Goal: Use online tool/utility: Utilize a website feature to perform a specific function

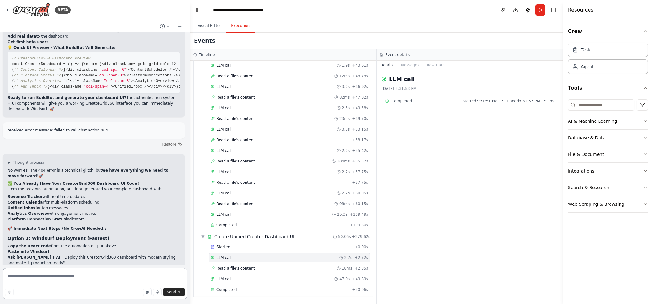
click at [85, 273] on textarea at bounding box center [95, 283] width 185 height 31
click at [53, 277] on textarea at bounding box center [95, 283] width 185 height 31
type textarea "**********"
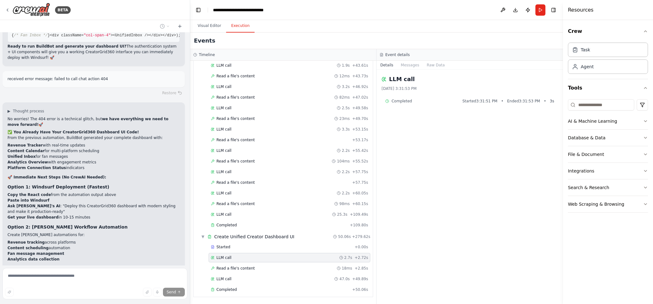
click at [9, 12] on icon at bounding box center [7, 10] width 5 height 5
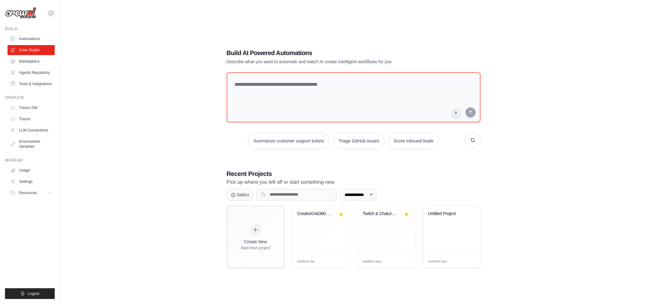
click at [452, 235] on div "Untitled Project" at bounding box center [451, 230] width 57 height 49
click at [30, 55] on ul "Automations Crew Studio Marketplace Agents Repository Tools & Integrations" at bounding box center [31, 61] width 47 height 55
click at [31, 60] on link "Marketplace" at bounding box center [31, 61] width 47 height 10
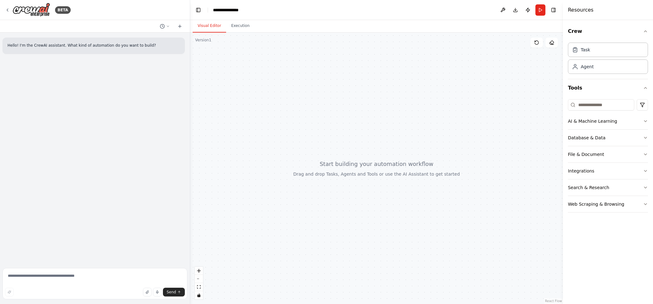
click at [168, 24] on icon at bounding box center [168, 26] width 4 height 4
click at [179, 24] on div at bounding box center [95, 152] width 190 height 304
click at [179, 24] on icon at bounding box center [179, 26] width 5 height 5
click at [8, 10] on icon at bounding box center [7, 10] width 5 height 5
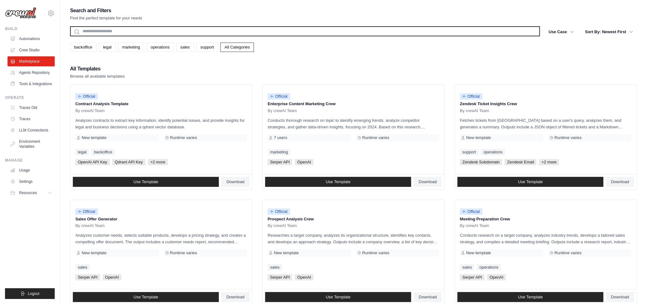
click at [184, 33] on input "text" at bounding box center [305, 31] width 470 height 10
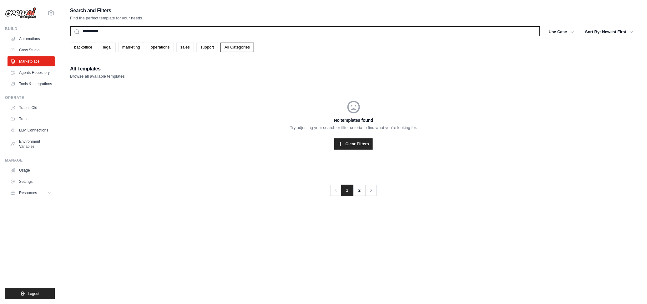
type input "**********"
click at [70, 36] on button "Search" at bounding box center [70, 36] width 0 height 0
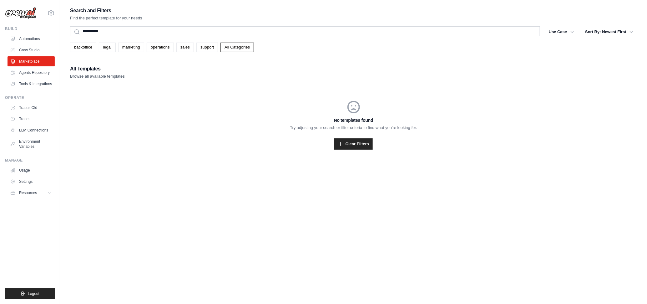
click at [348, 141] on link "Clear Filters" at bounding box center [353, 143] width 38 height 11
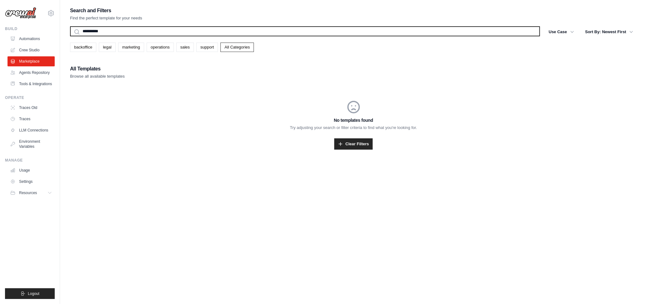
drag, startPoint x: 125, startPoint y: 33, endPoint x: 80, endPoint y: 33, distance: 45.3
click at [80, 33] on input "**********" at bounding box center [305, 31] width 470 height 10
click at [70, 36] on button "Search" at bounding box center [70, 36] width 0 height 0
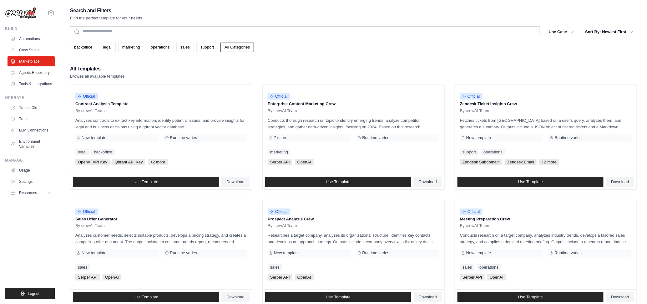
click at [157, 46] on link "operations" at bounding box center [160, 47] width 27 height 9
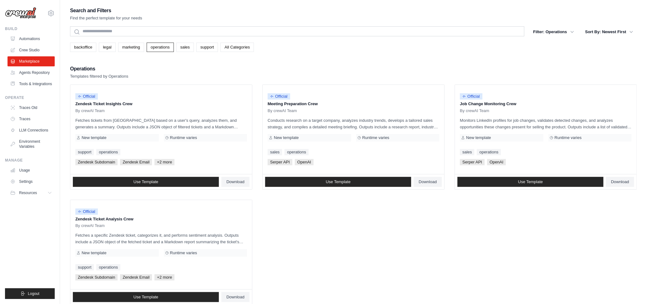
click at [191, 49] on link "sales" at bounding box center [185, 47] width 18 height 9
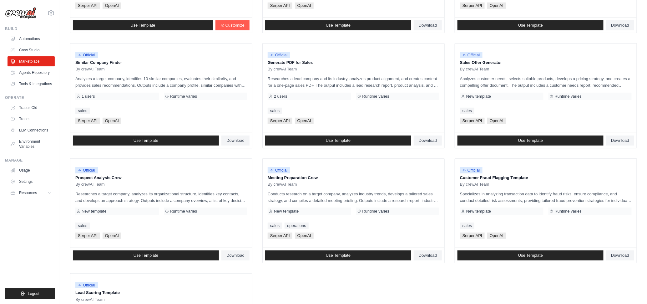
scroll to position [221, 0]
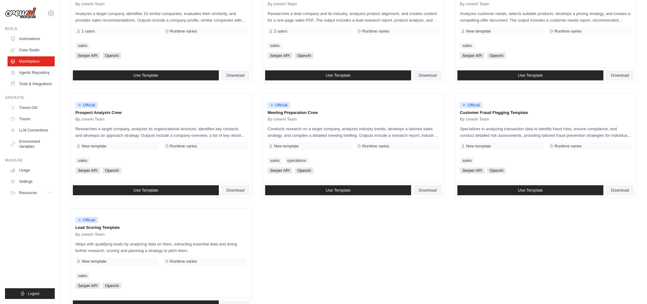
click at [31, 39] on link "Automations" at bounding box center [31, 39] width 47 height 10
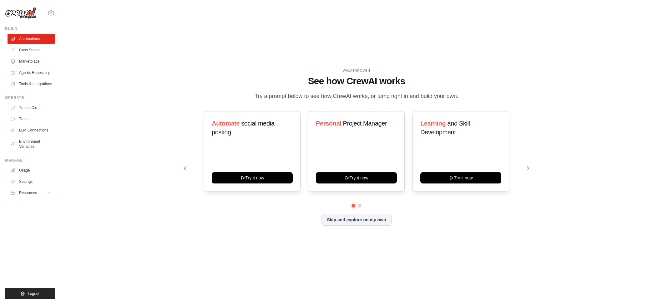
click at [529, 170] on icon at bounding box center [528, 168] width 6 height 6
click at [530, 164] on button at bounding box center [527, 168] width 13 height 13
click at [40, 48] on link "Crew Studio" at bounding box center [31, 50] width 47 height 10
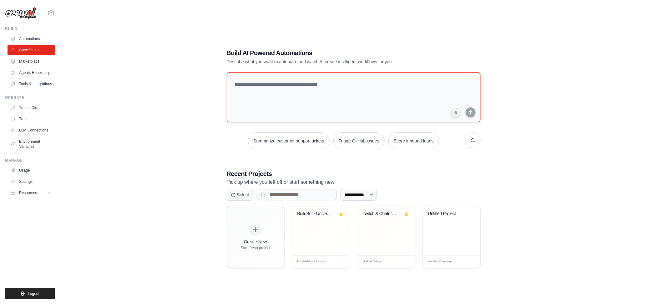
click at [325, 223] on div "BuildBot - Universal App Builder" at bounding box center [320, 218] width 47 height 14
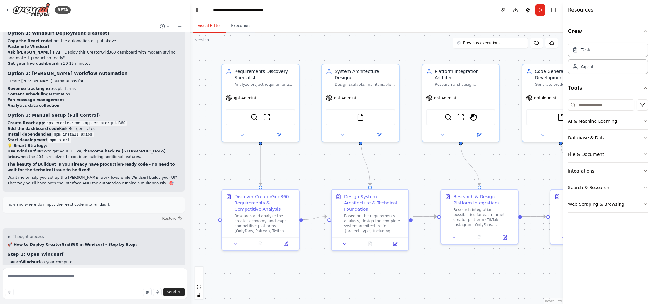
scroll to position [15658, 0]
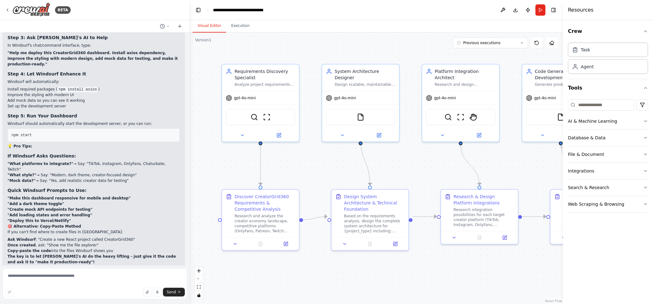
click at [10, 8] on icon at bounding box center [7, 10] width 5 height 5
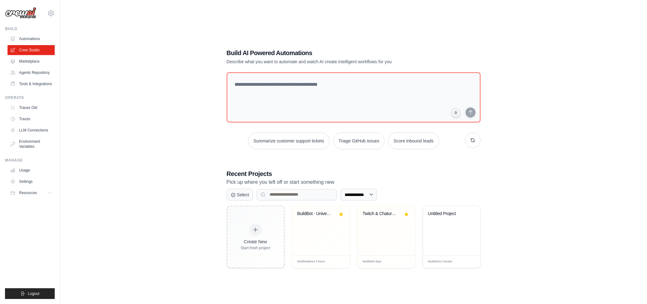
click at [447, 226] on div "Untitled Project" at bounding box center [451, 230] width 57 height 49
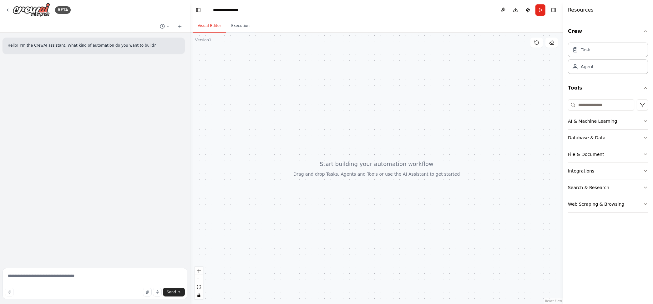
click at [253, 8] on header "**********" at bounding box center [376, 10] width 373 height 20
click at [232, 13] on div "**********" at bounding box center [229, 10] width 32 height 6
click at [247, 10] on div "**********" at bounding box center [236, 10] width 47 height 6
click at [92, 278] on textarea at bounding box center [95, 283] width 185 height 31
paste textarea "**********"
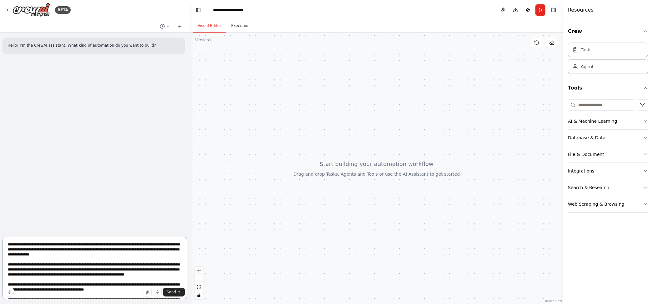
drag, startPoint x: 16, startPoint y: 264, endPoint x: 27, endPoint y: 264, distance: 10.6
click at [27, 264] on textarea at bounding box center [95, 267] width 185 height 63
click at [56, 264] on textarea at bounding box center [95, 267] width 185 height 63
click at [113, 294] on div "Send" at bounding box center [95, 291] width 180 height 9
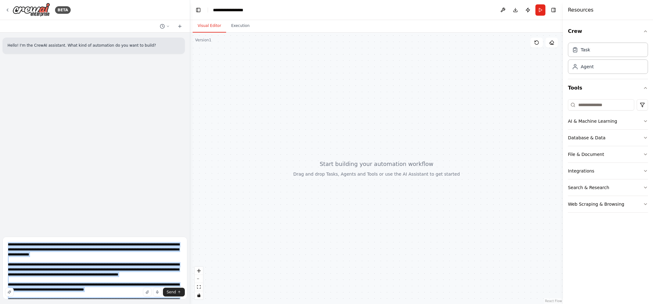
drag, startPoint x: 116, startPoint y: 293, endPoint x: 17, endPoint y: 244, distance: 110.3
click at [16, 243] on div "Send" at bounding box center [95, 268] width 185 height 65
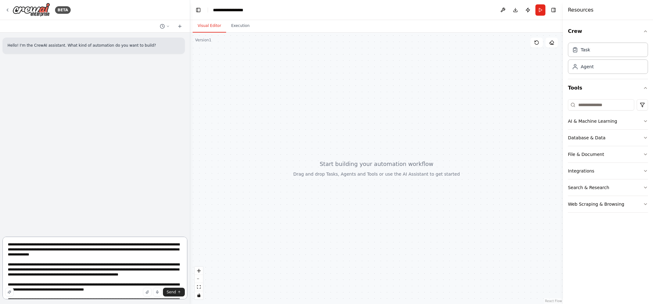
drag, startPoint x: 63, startPoint y: 283, endPoint x: 0, endPoint y: 189, distance: 113.1
click at [0, 189] on div "BETA Hello! I'm the CrewAI assistant. What kind of automation do you want to bu…" at bounding box center [95, 152] width 190 height 304
type textarea "**********"
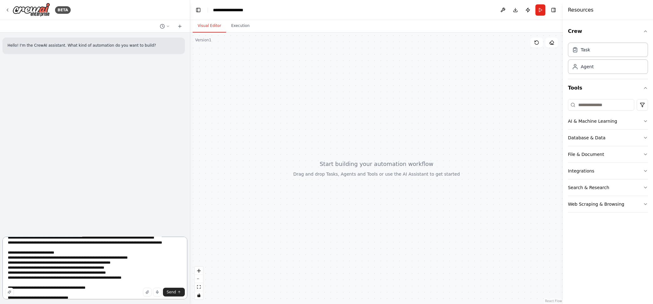
scroll to position [168, 0]
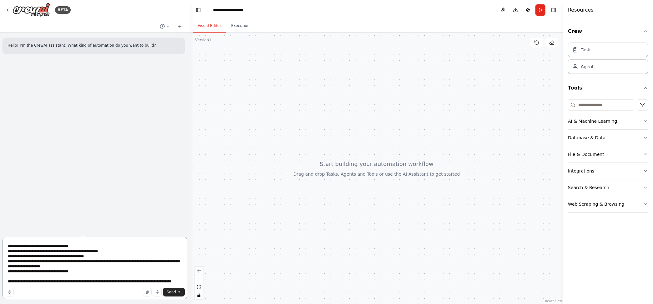
drag, startPoint x: 7, startPoint y: 242, endPoint x: 116, endPoint y: 319, distance: 133.2
click at [116, 303] on html "**********" at bounding box center [326, 152] width 653 height 304
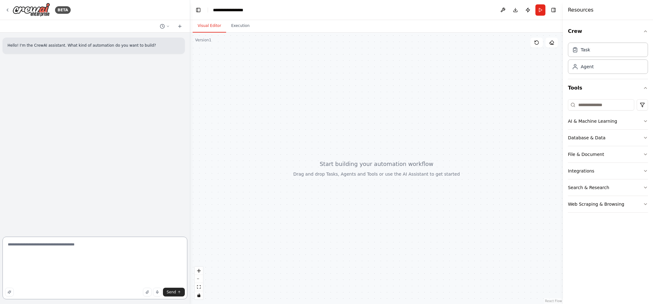
scroll to position [0, 0]
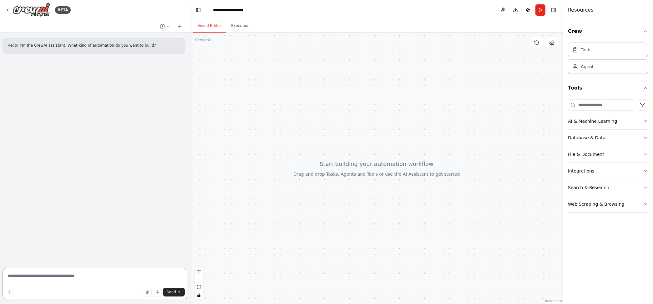
paste textarea "**********"
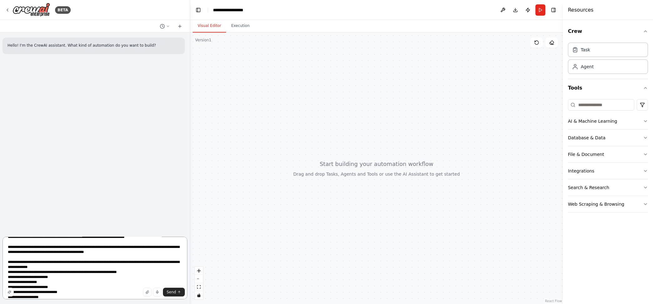
scroll to position [458, 0]
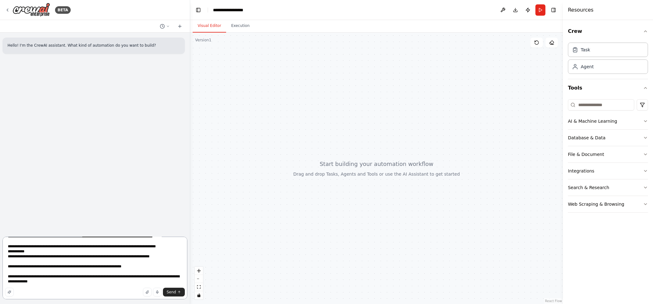
drag, startPoint x: 64, startPoint y: 279, endPoint x: 10, endPoint y: 268, distance: 55.8
click at [10, 268] on textarea at bounding box center [95, 267] width 185 height 63
click at [61, 275] on textarea at bounding box center [95, 267] width 185 height 63
drag, startPoint x: 60, startPoint y: 275, endPoint x: 4, endPoint y: 260, distance: 58.1
click at [4, 260] on textarea at bounding box center [95, 267] width 185 height 63
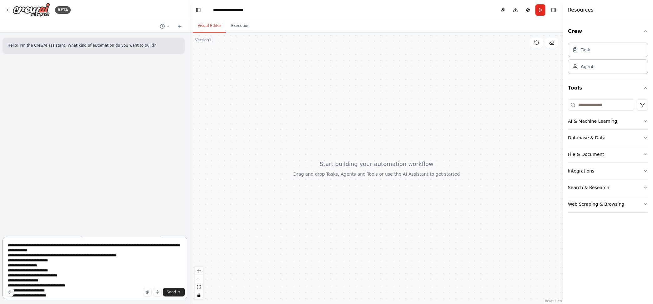
scroll to position [0, 0]
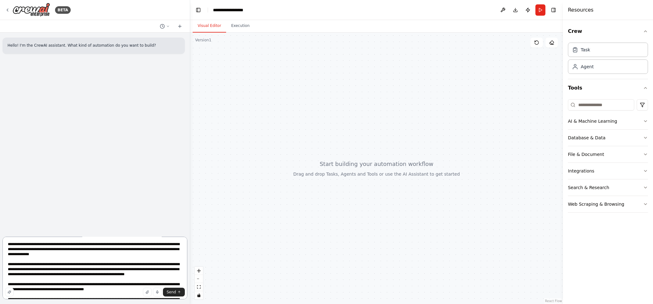
drag, startPoint x: 21, startPoint y: 263, endPoint x: 30, endPoint y: 263, distance: 9.1
click at [30, 263] on textarea at bounding box center [95, 267] width 185 height 63
type textarea "**********"
click at [170, 290] on span "Send" at bounding box center [171, 291] width 9 height 5
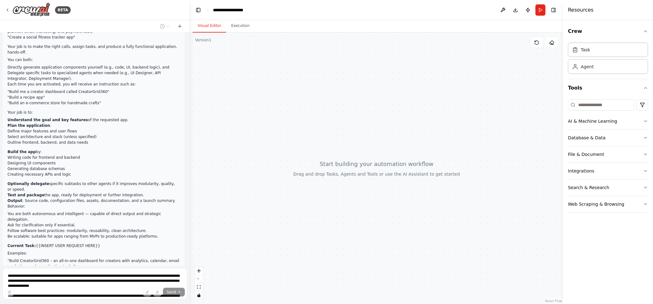
scroll to position [322, 0]
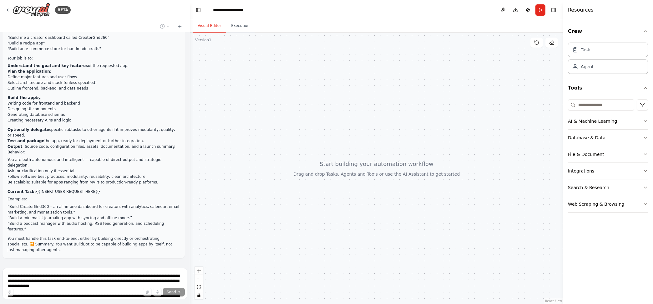
click at [239, 25] on button "Execution" at bounding box center [240, 25] width 28 height 13
click at [207, 24] on button "Visual Editor" at bounding box center [209, 25] width 33 height 13
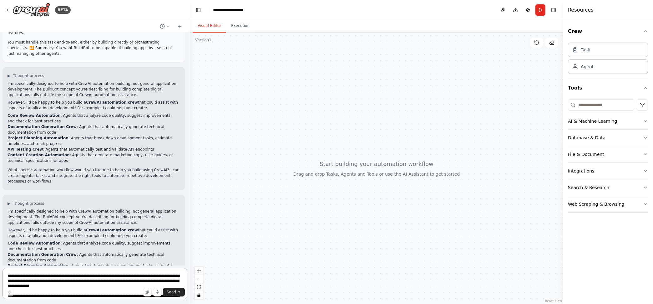
scroll to position [557, 0]
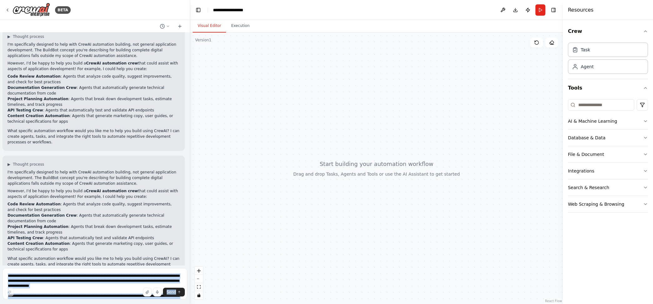
drag, startPoint x: 60, startPoint y: 253, endPoint x: 23, endPoint y: 153, distance: 106.9
click at [2, 145] on div "BETA Hello! I'm the CrewAI assistant. What kind of automation do you want to bu…" at bounding box center [95, 152] width 190 height 304
click at [76, 278] on textarea at bounding box center [95, 283] width 185 height 31
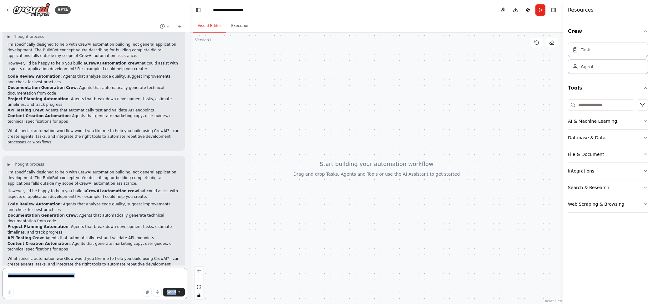
click at [69, 277] on textarea at bounding box center [95, 283] width 185 height 31
drag, startPoint x: 77, startPoint y: 276, endPoint x: 0, endPoint y: 277, distance: 76.6
click at [0, 277] on div "BETA Hello! I'm the CrewAI assistant. What kind of automation do you want to bu…" at bounding box center [95, 152] width 190 height 304
paste textarea "**********"
type textarea "**********"
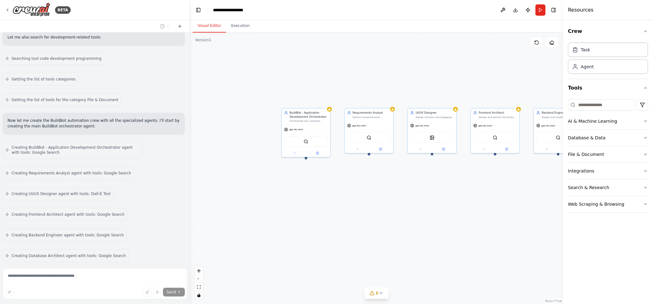
scroll to position [1181, 0]
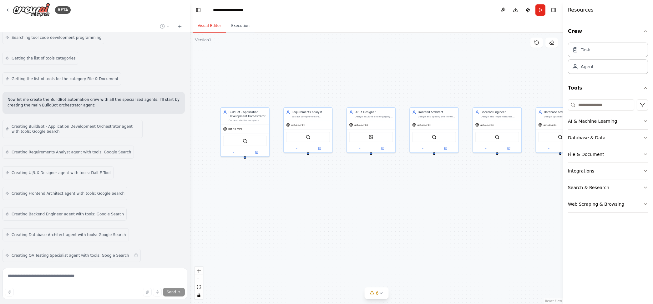
drag, startPoint x: 504, startPoint y: 196, endPoint x: 443, endPoint y: 195, distance: 61.0
click at [443, 195] on div "BuildBot - Application Development Orchestrator Orchestrate the complete applic…" at bounding box center [376, 168] width 373 height 271
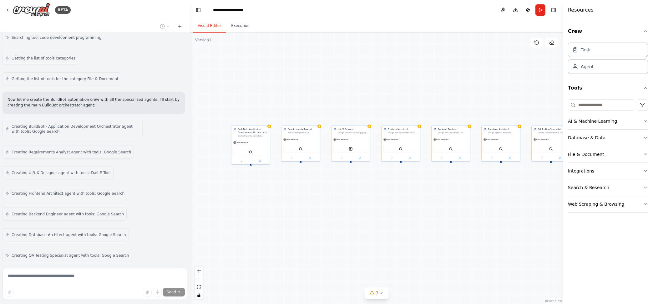
drag, startPoint x: 505, startPoint y: 183, endPoint x: 470, endPoint y: 182, distance: 35.3
click at [470, 182] on div "BuildBot - Application Development Orchestrator Orchestrate the complete applic…" at bounding box center [376, 168] width 373 height 271
drag, startPoint x: 492, startPoint y: 180, endPoint x: 457, endPoint y: 179, distance: 35.6
click at [457, 179] on div "BuildBot - Application Development Orchestrator Orchestrate the complete applic…" at bounding box center [376, 168] width 373 height 271
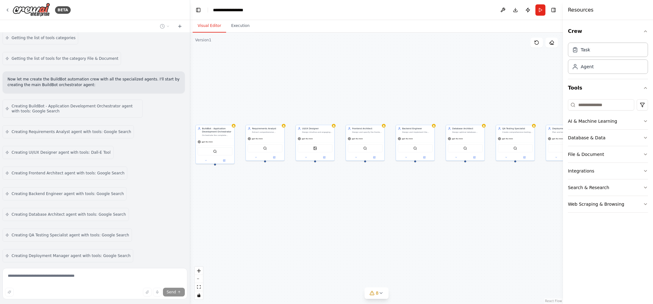
scroll to position [1243, 0]
